Goal: Task Accomplishment & Management: Manage account settings

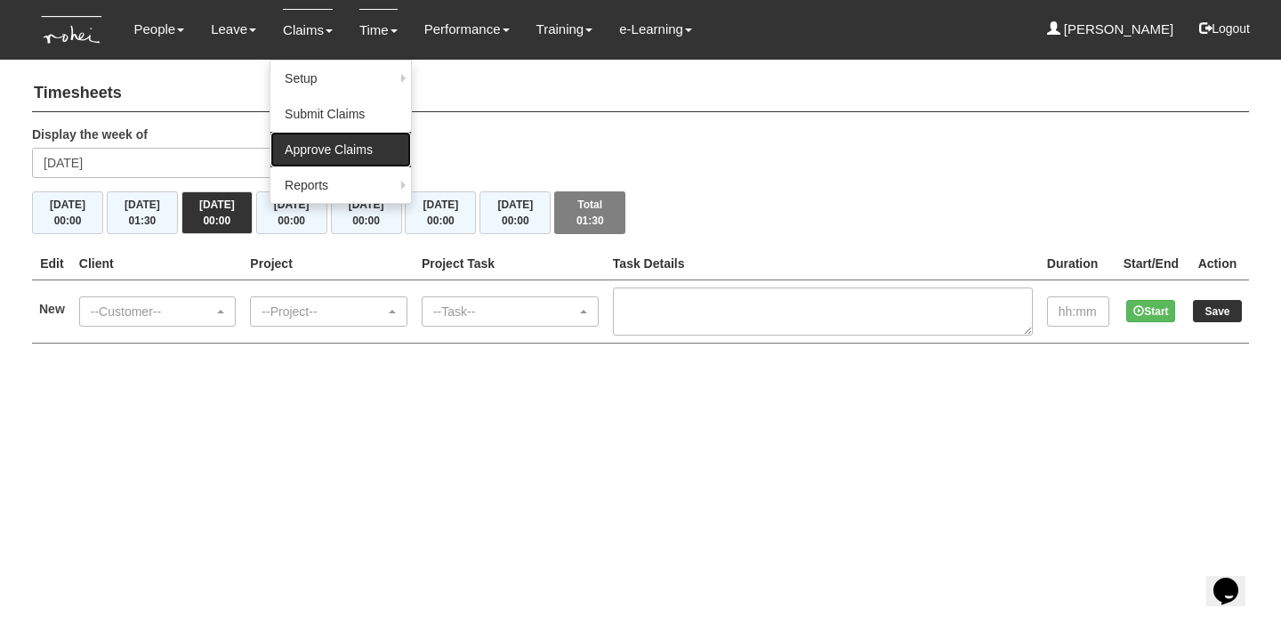
click at [311, 140] on link "Approve Claims" at bounding box center [340, 150] width 141 height 36
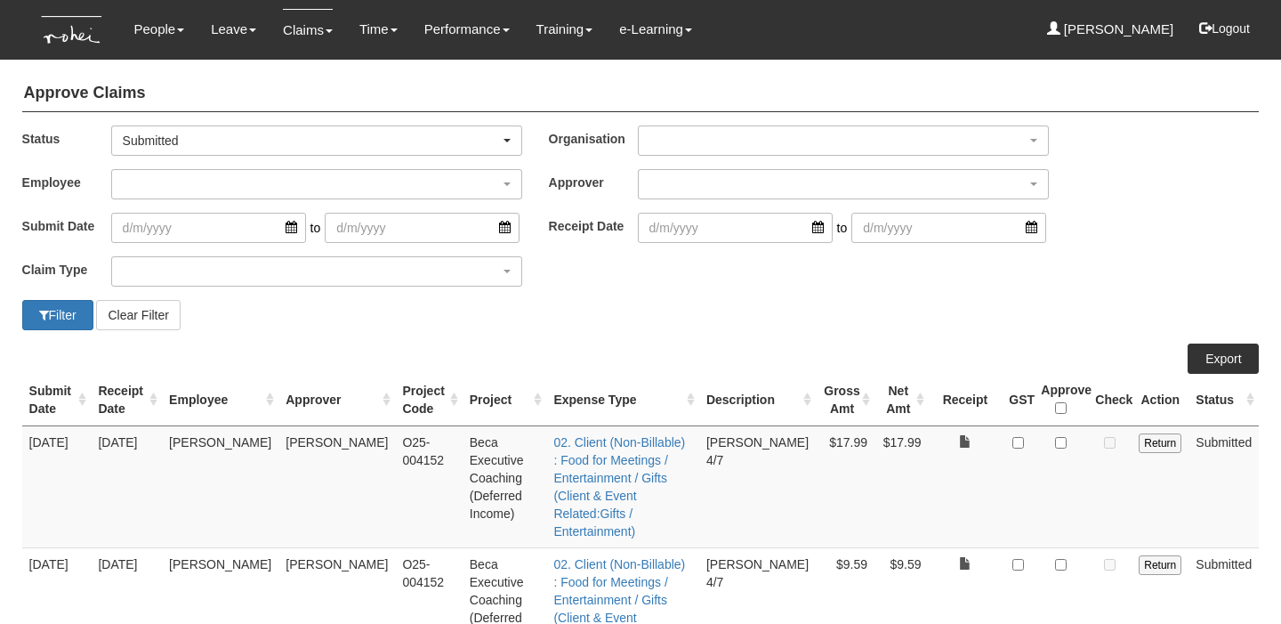
select select "50"
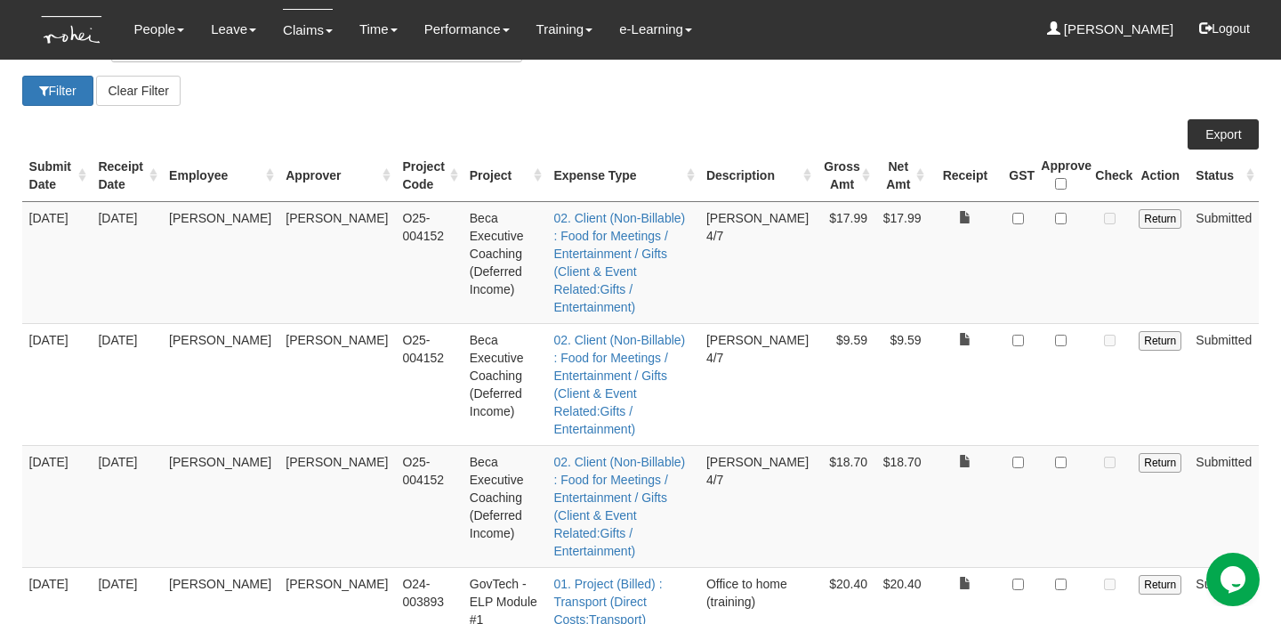
scroll to position [226, 0]
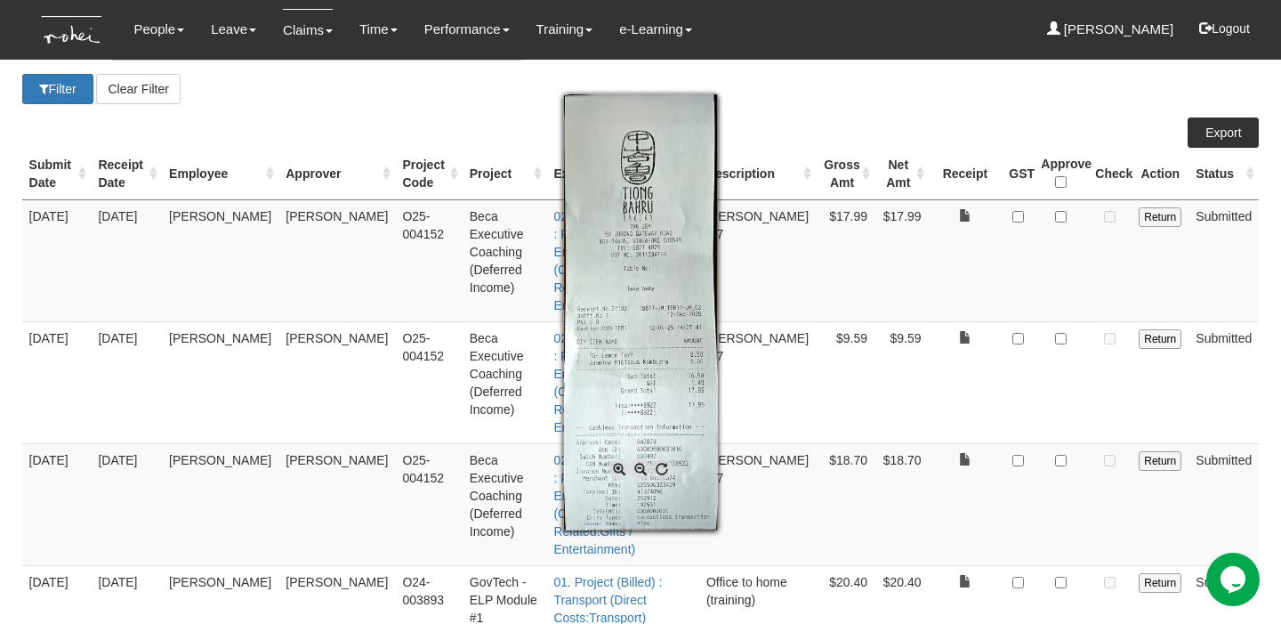
click at [1025, 216] on div at bounding box center [640, 312] width 1281 height 624
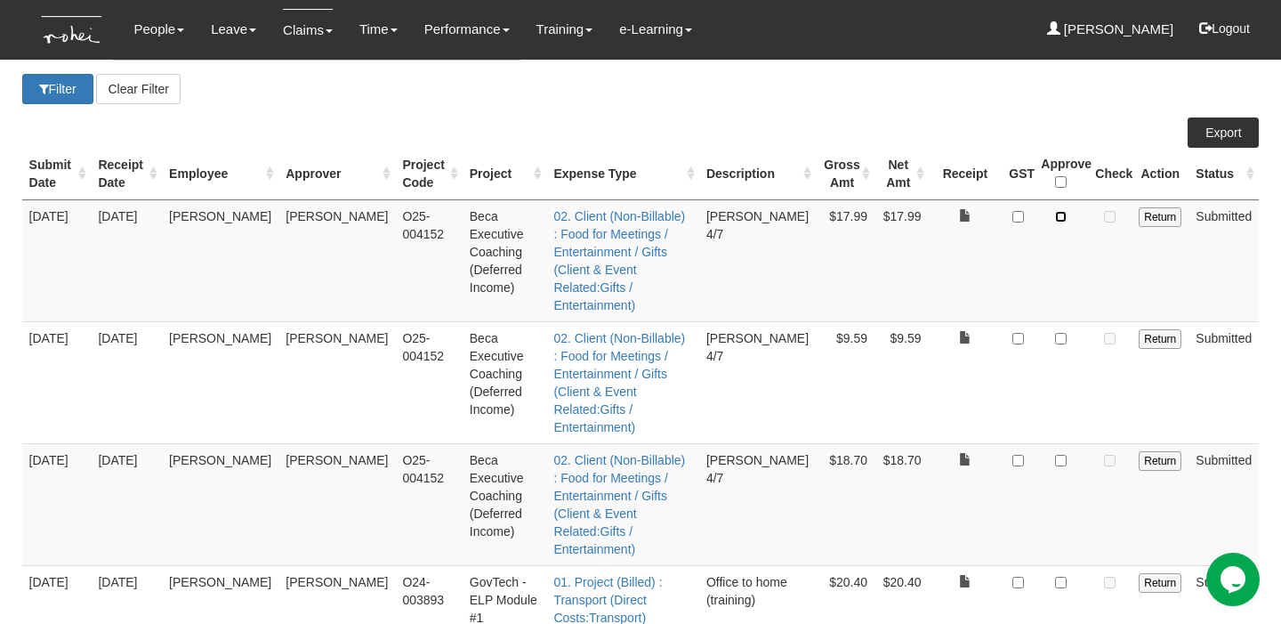
click at [1064, 218] on input "checkbox" at bounding box center [1061, 217] width 12 height 12
checkbox input "true"
click at [1024, 216] on input "checkbox" at bounding box center [1018, 217] width 12 height 12
checkbox input "true"
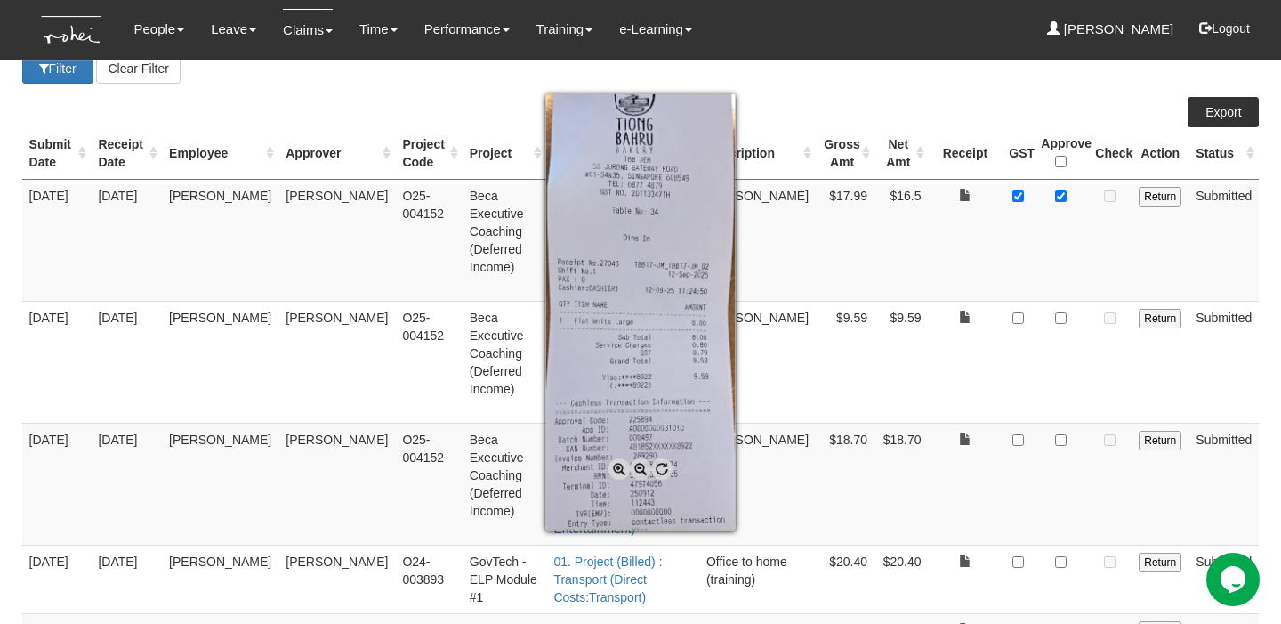
click at [1037, 260] on div at bounding box center [640, 312] width 1281 height 624
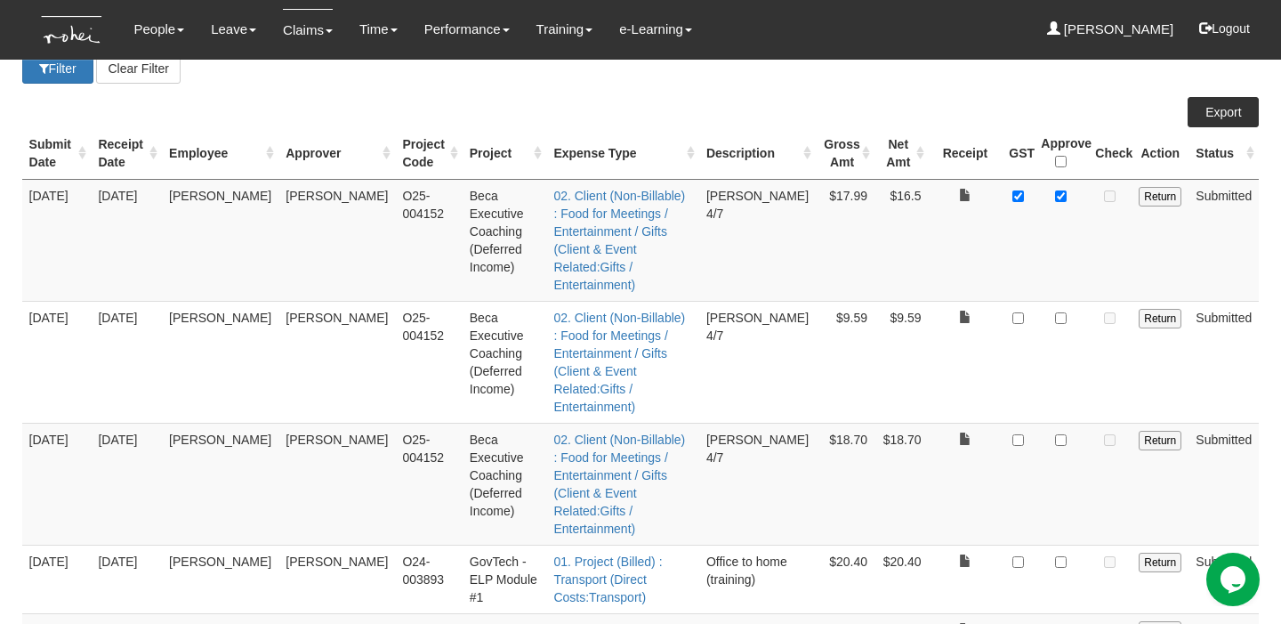
click at [1026, 301] on td at bounding box center [1018, 362] width 32 height 122
click at [1020, 312] on input "checkbox" at bounding box center [1018, 318] width 12 height 12
checkbox input "true"
click at [1059, 312] on input "checkbox" at bounding box center [1061, 318] width 12 height 12
checkbox input "true"
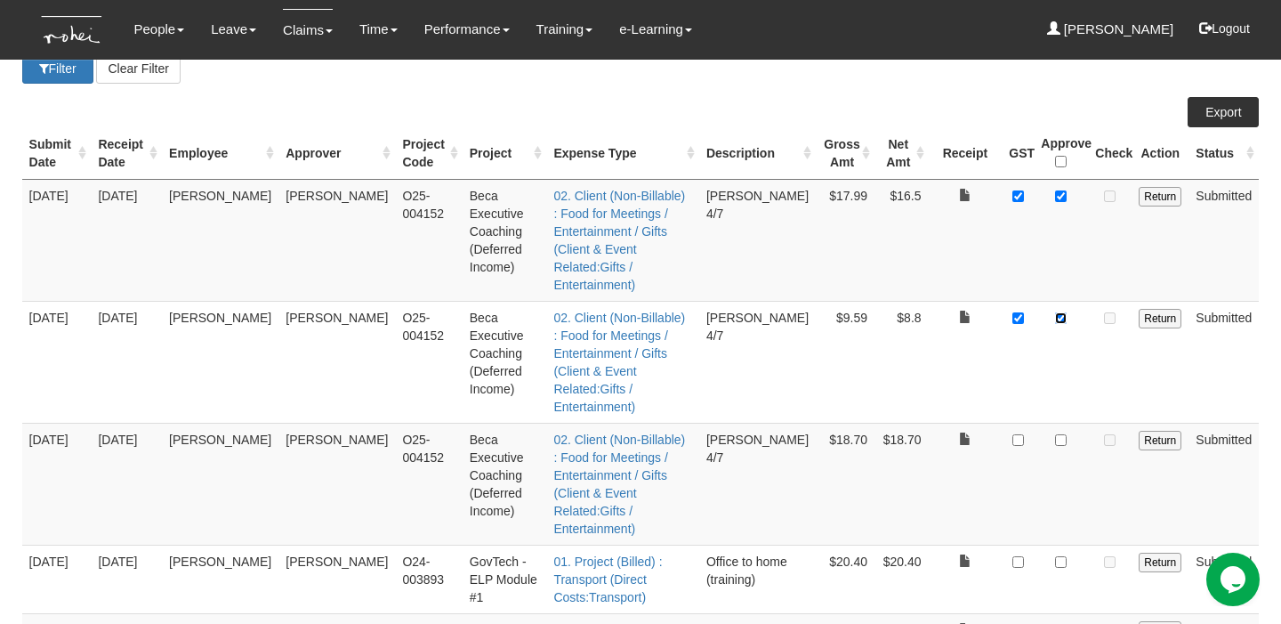
scroll to position [255, 0]
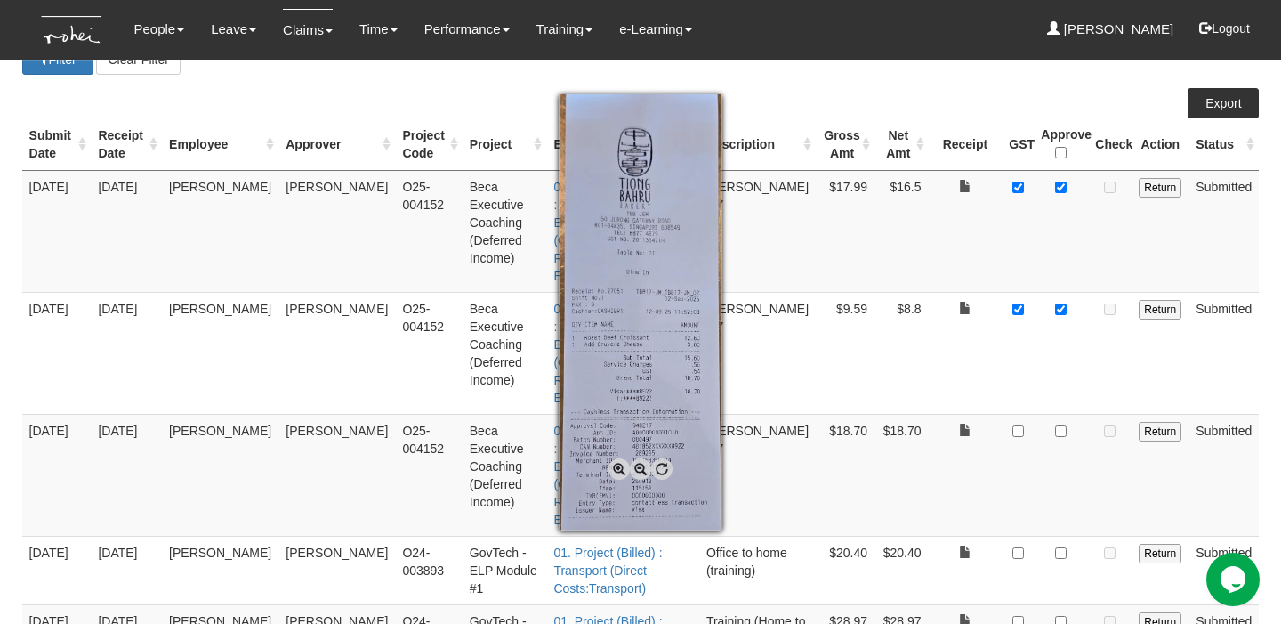
click at [1052, 328] on div at bounding box center [640, 312] width 1281 height 624
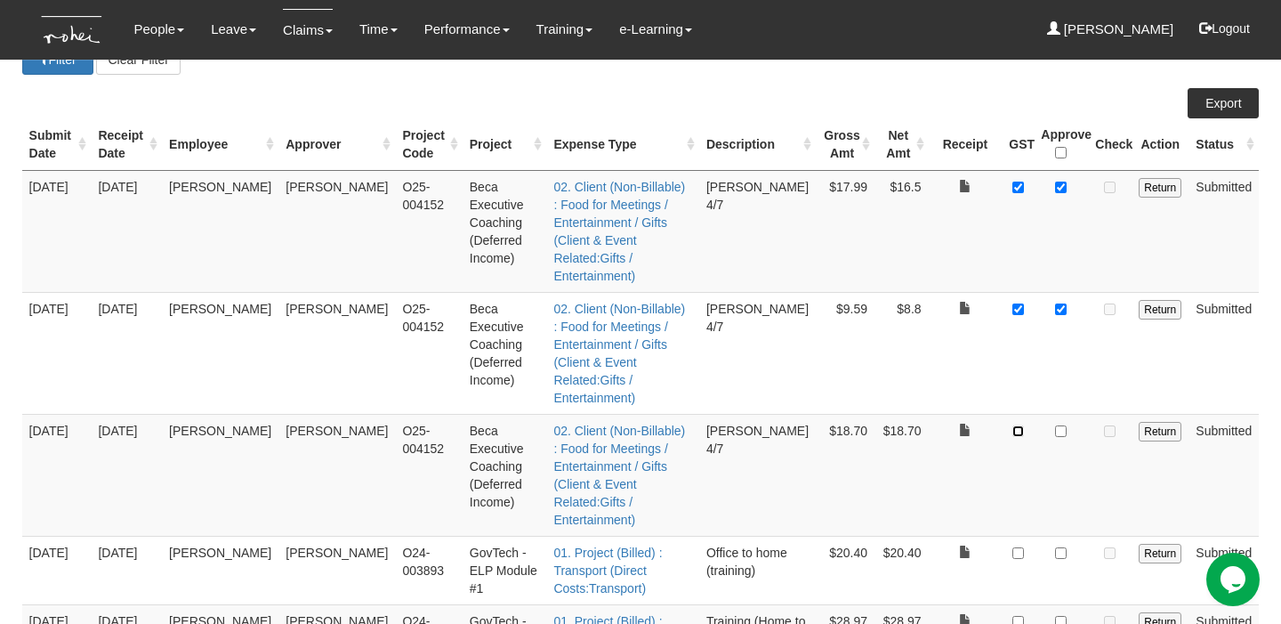
click at [1024, 425] on input "checkbox" at bounding box center [1018, 431] width 12 height 12
checkbox input "true"
click at [1061, 425] on input "checkbox" at bounding box center [1061, 431] width 12 height 12
checkbox input "true"
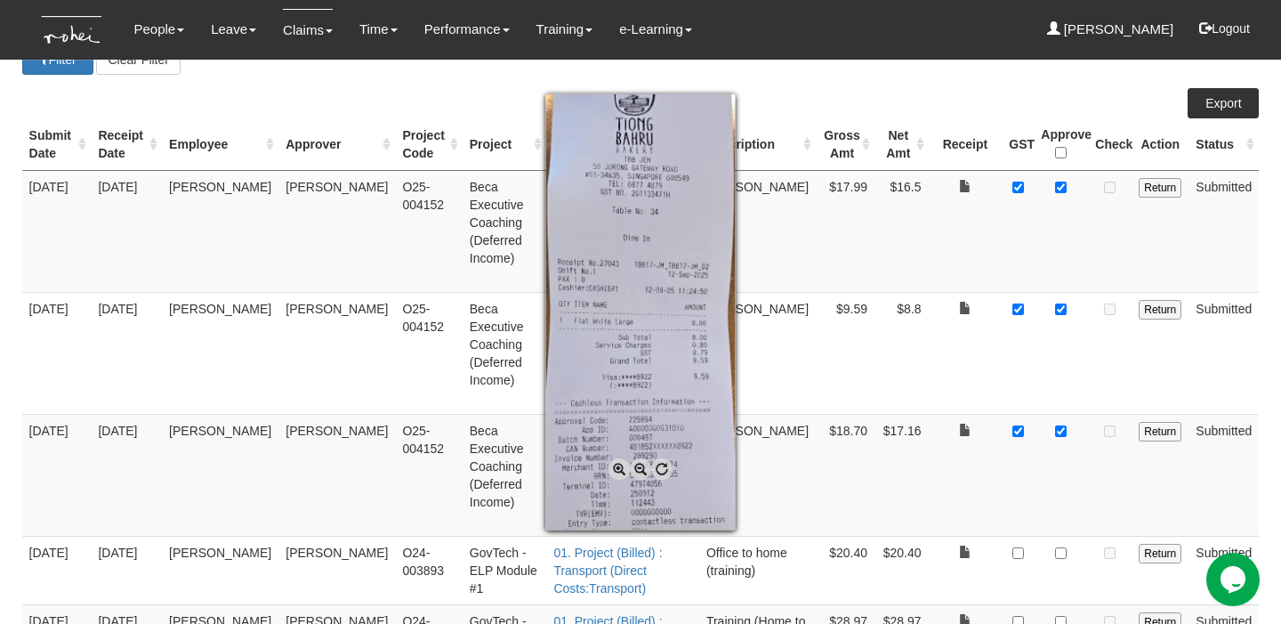
click at [972, 244] on div at bounding box center [640, 312] width 1281 height 624
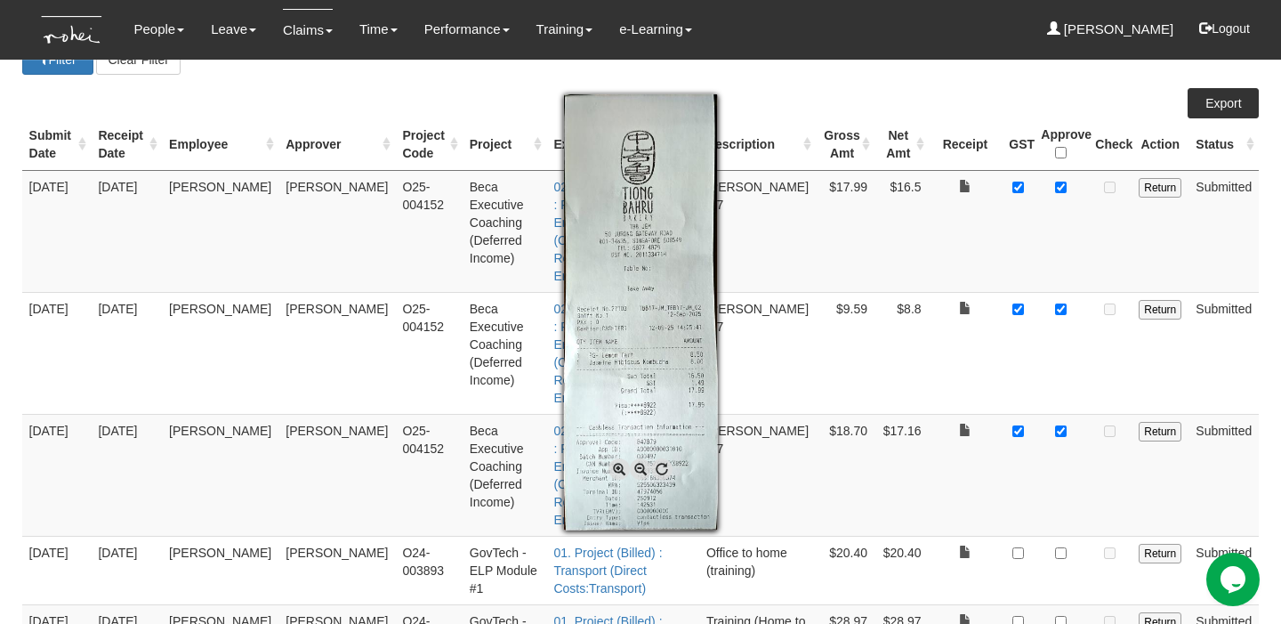
click at [943, 241] on div at bounding box center [640, 312] width 1281 height 624
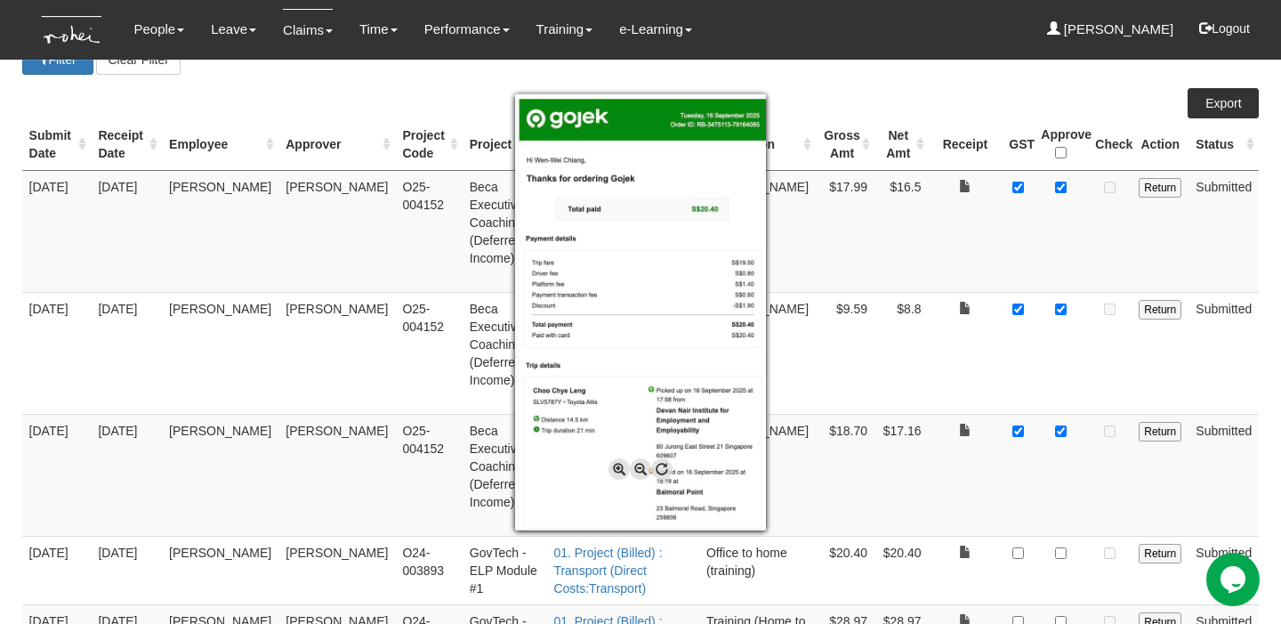
click at [1064, 446] on div at bounding box center [640, 312] width 1281 height 624
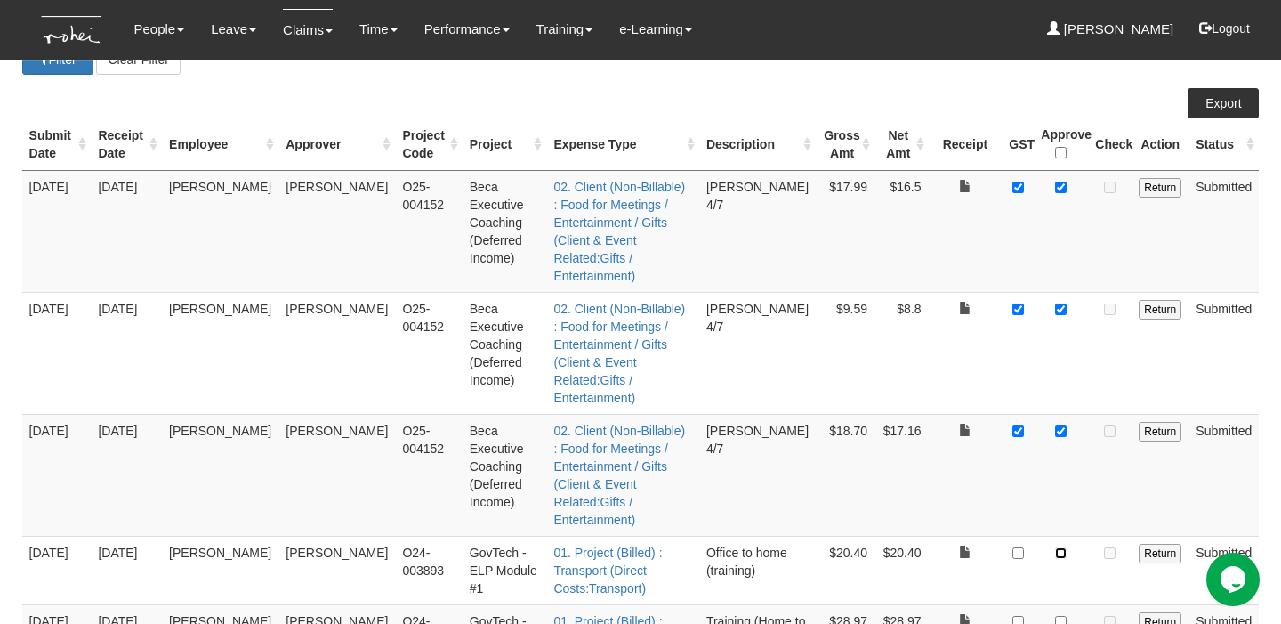
click at [1062, 547] on input "checkbox" at bounding box center [1061, 553] width 12 height 12
checkbox input "true"
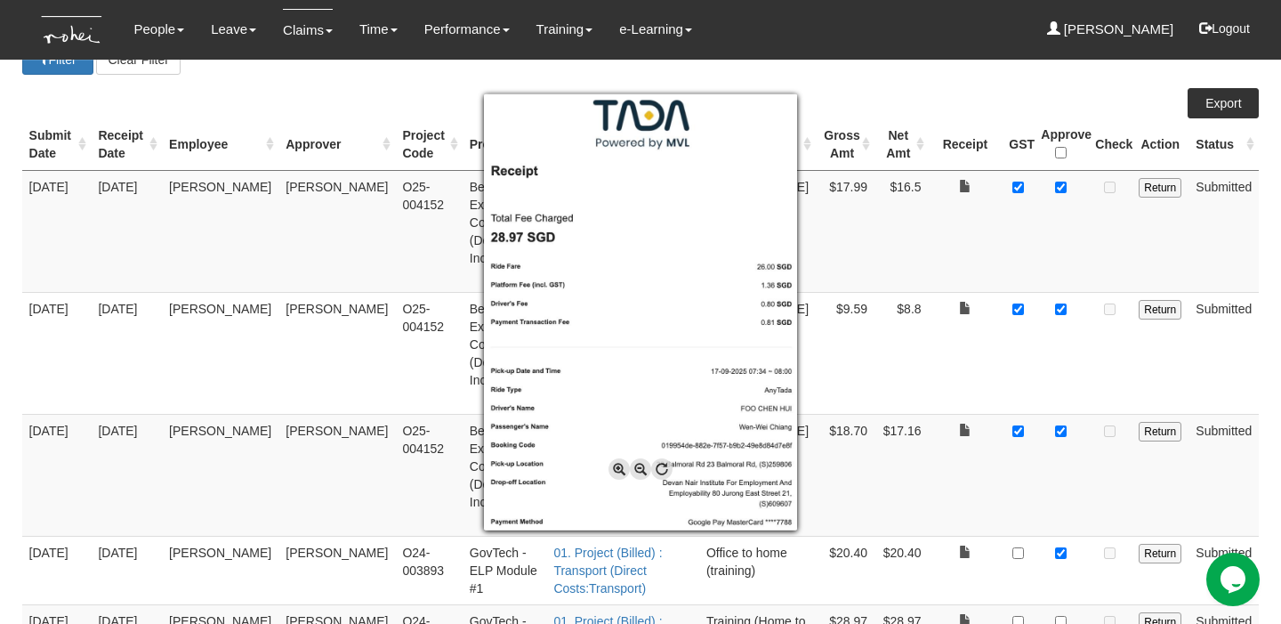
click at [1060, 494] on div at bounding box center [640, 312] width 1281 height 624
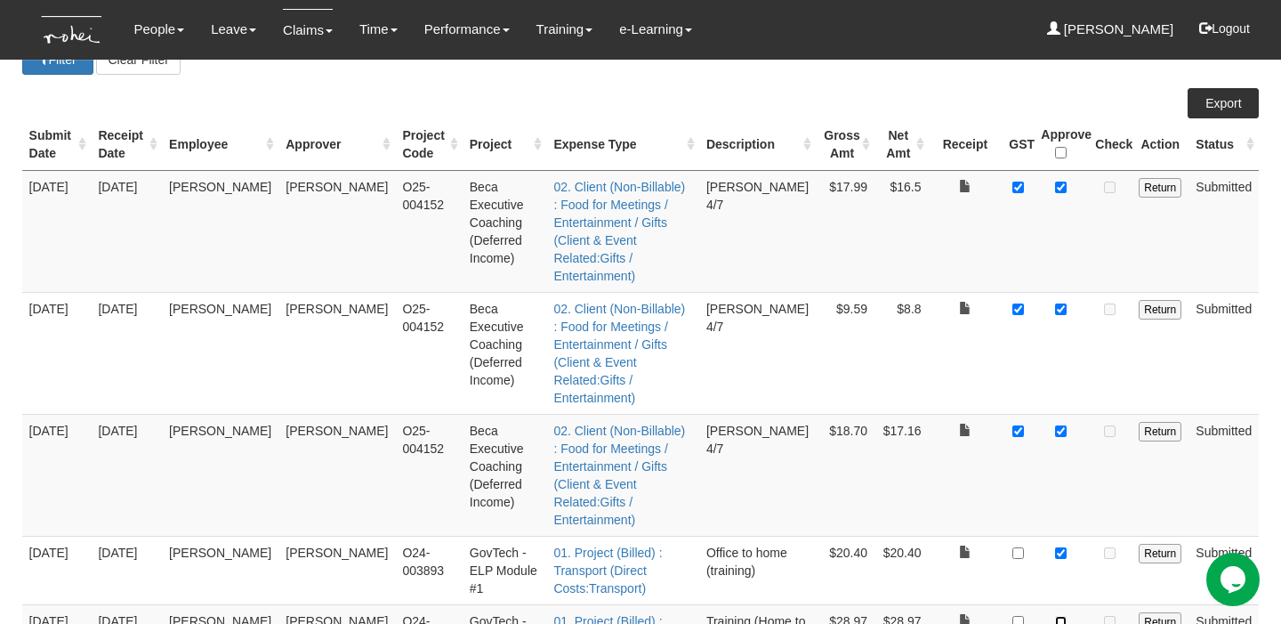
click at [1062, 616] on input "checkbox" at bounding box center [1061, 622] width 12 height 12
checkbox input "true"
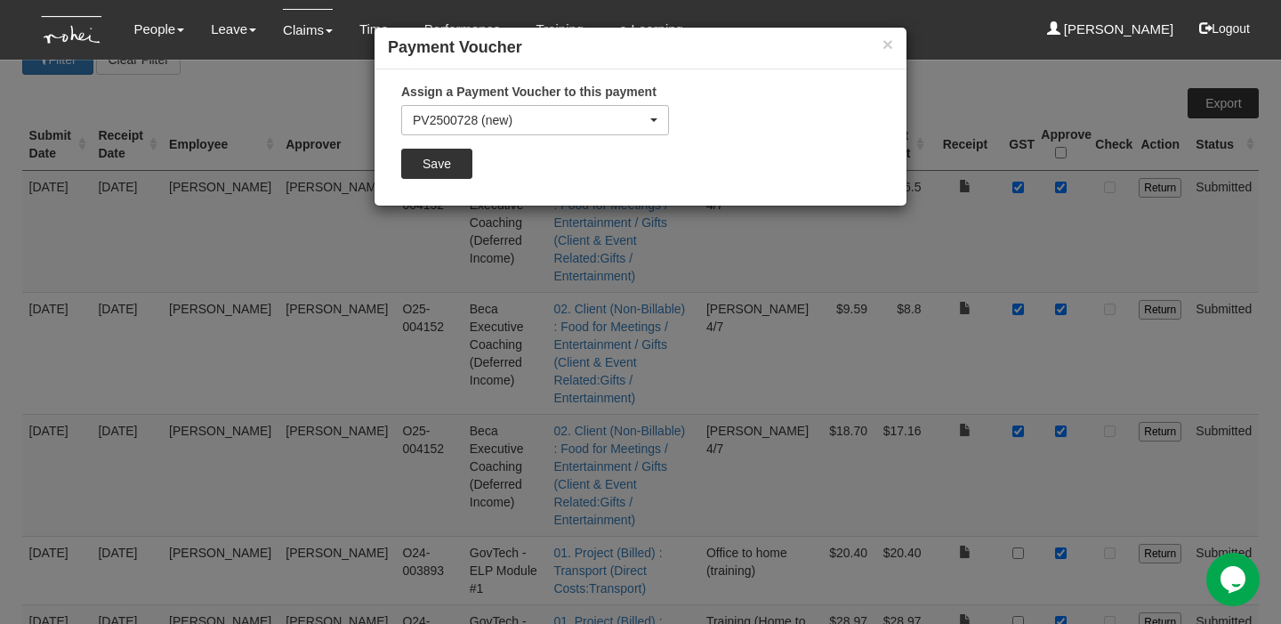
click at [415, 146] on div "Assign a Payment Voucher to this payment PV2500728 (new) PV2500727 PV2500726 PV…" at bounding box center [535, 137] width 294 height 109
click at [425, 152] on input "Save" at bounding box center [436, 164] width 71 height 30
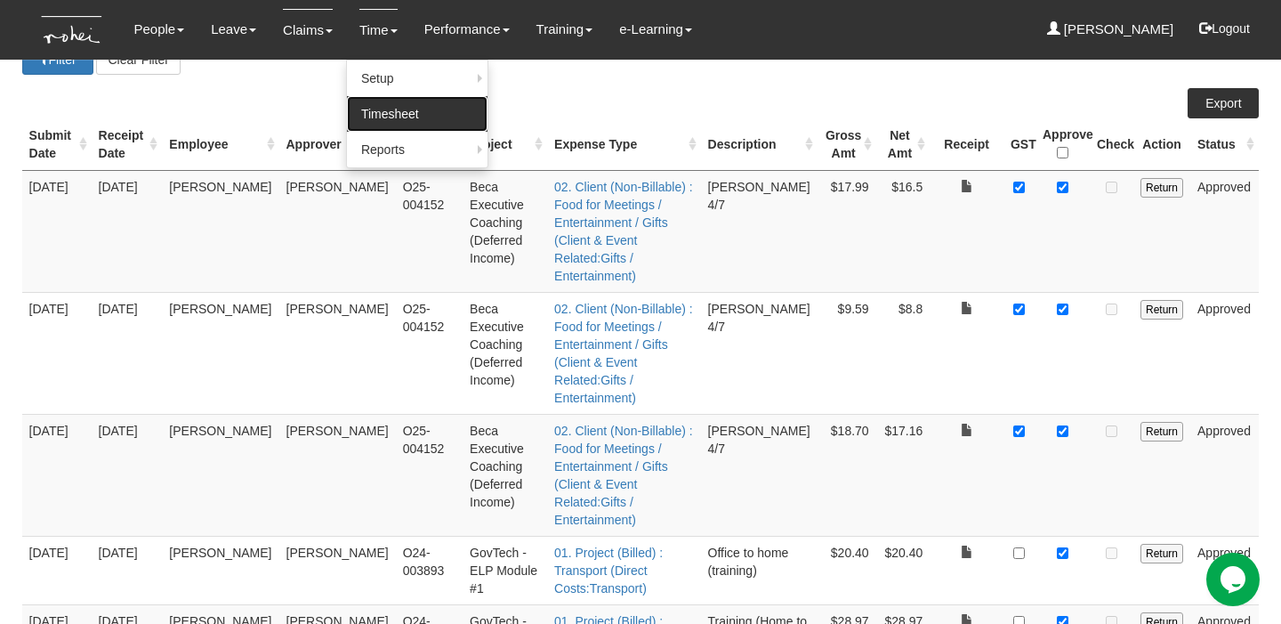
click at [375, 96] on link "Timesheet" at bounding box center [417, 114] width 141 height 36
